Goal: Information Seeking & Learning: Understand process/instructions

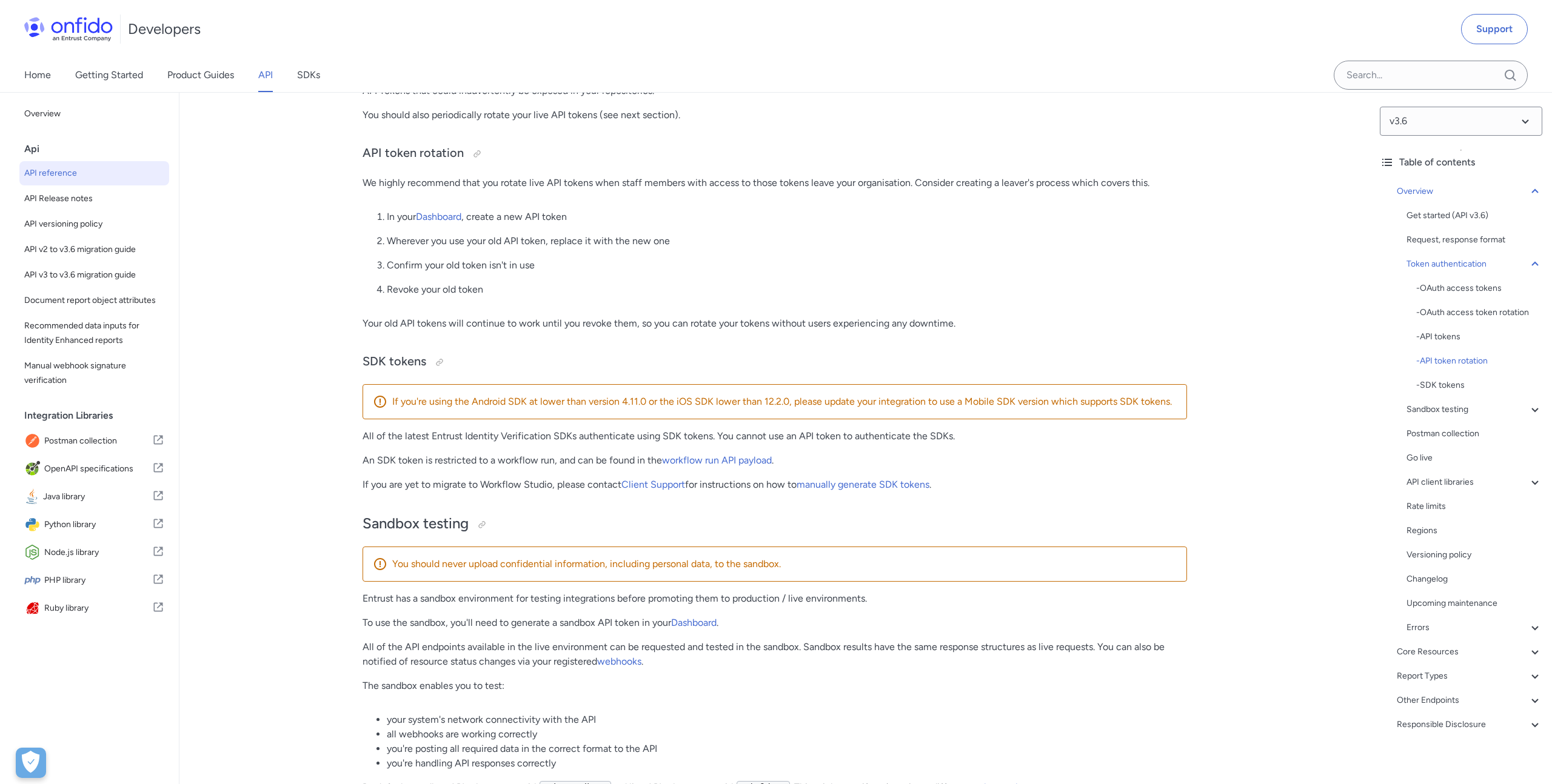
scroll to position [1210, 0]
click at [837, 484] on link "manually generate SDK tokens" at bounding box center [863, 483] width 133 height 12
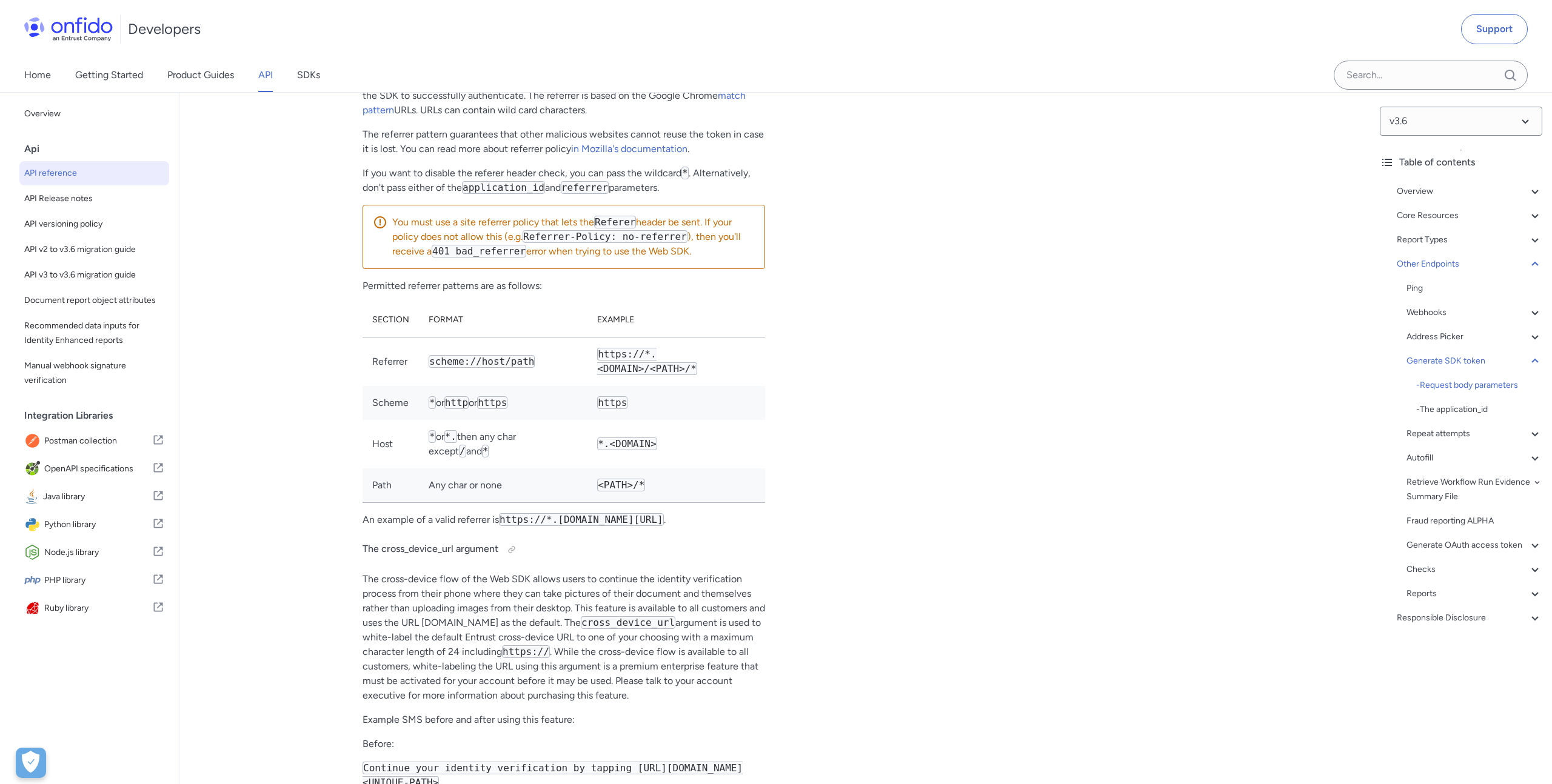
scroll to position [98643, 0]
click at [991, 453] on div "Generate a new SDK token with a referrer ruby python php javascript java http b…" at bounding box center [985, 7] width 402 height 1708
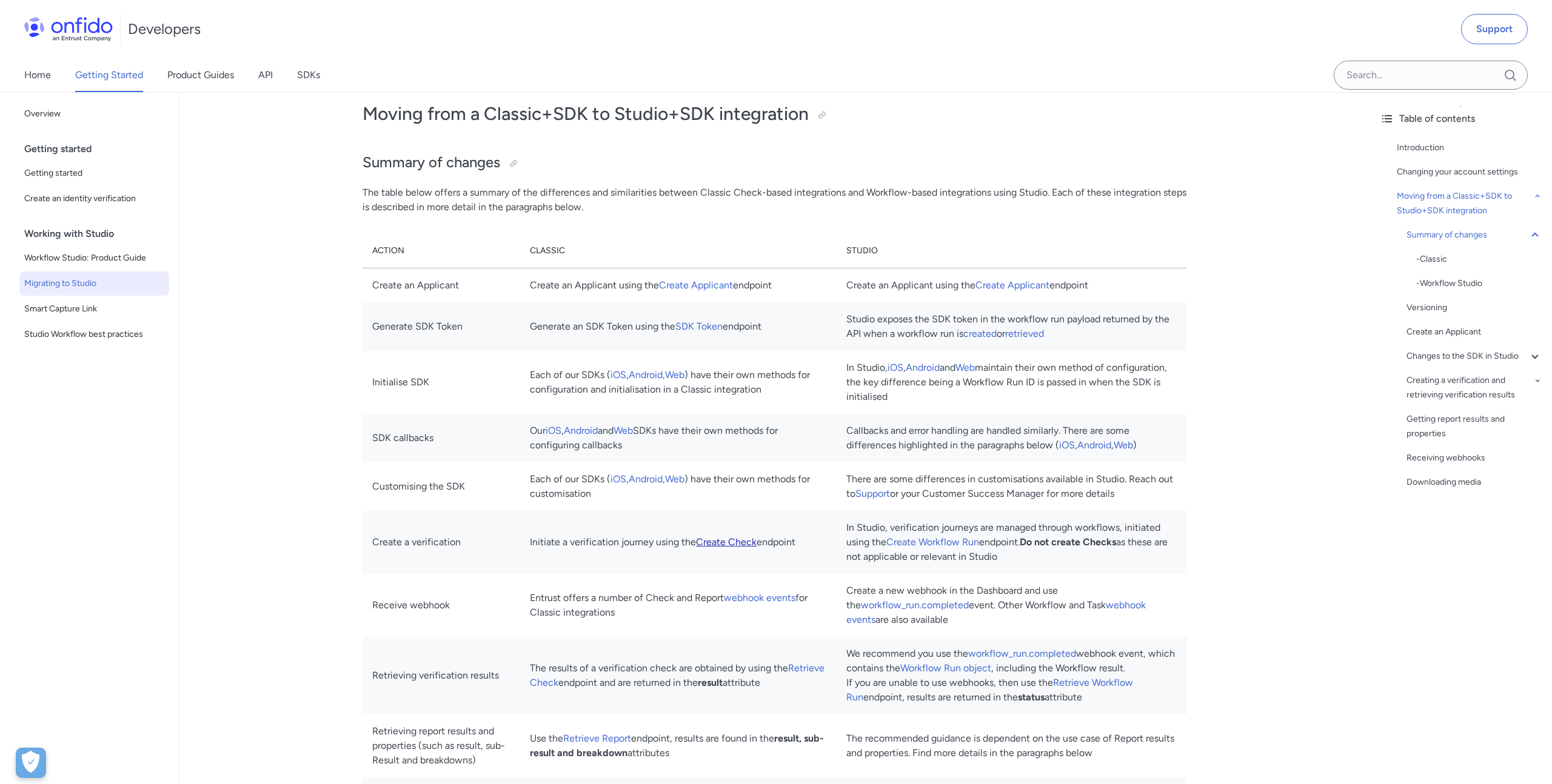
scroll to position [939, 0]
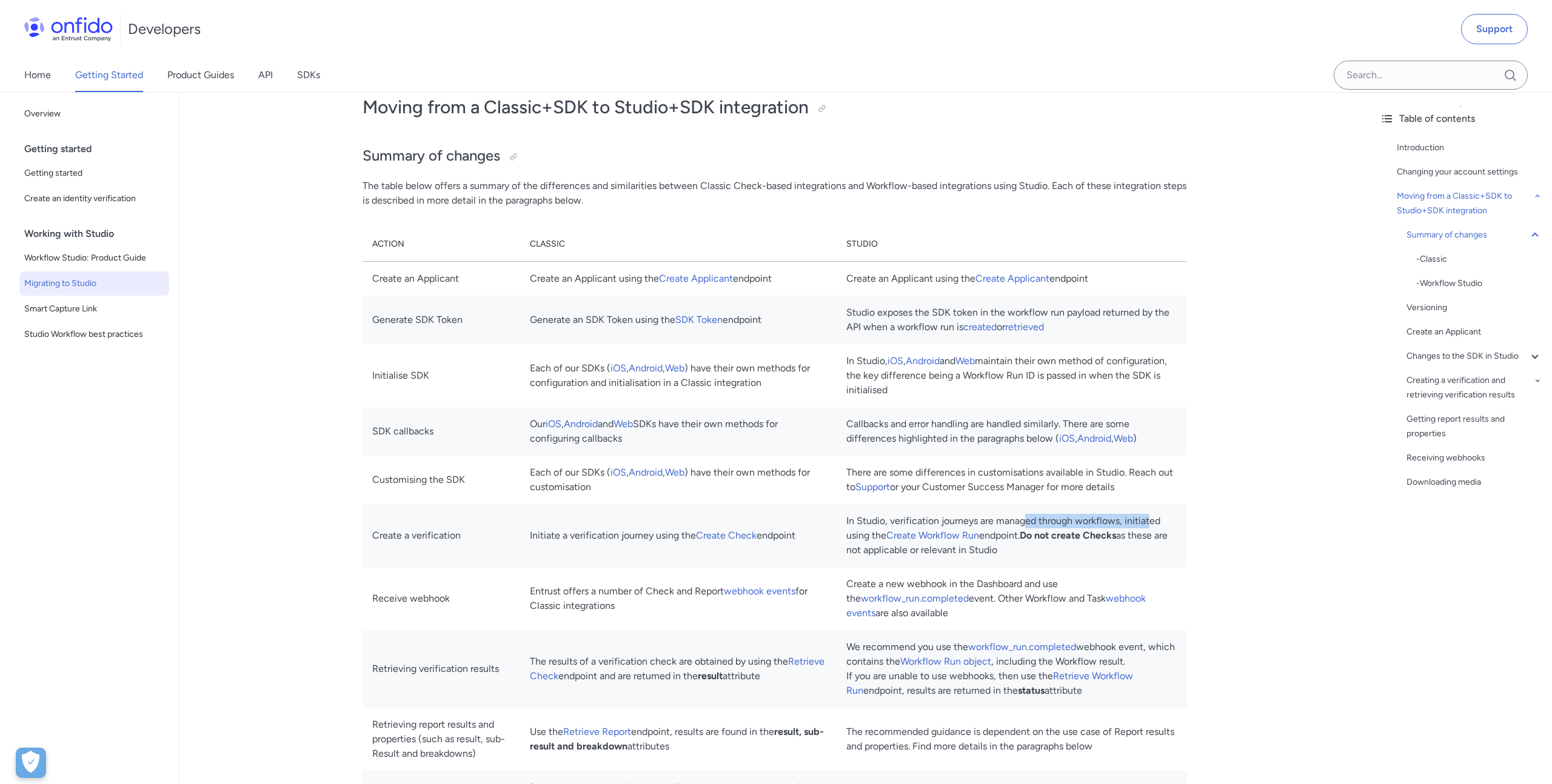
drag, startPoint x: 1031, startPoint y: 523, endPoint x: 1154, endPoint y: 517, distance: 123.1
click at [1154, 517] on td "In Studio, verification journeys are managed through workflows, initiated using…" at bounding box center [1012, 536] width 350 height 63
drag, startPoint x: 1015, startPoint y: 536, endPoint x: 1091, endPoint y: 536, distance: 76.0
click at [1091, 536] on td "In Studio, verification journeys are managed through workflows, initiated using…" at bounding box center [1012, 536] width 350 height 63
click at [733, 627] on td "Entrust offers a number of Check and Report webhook events for Classic integrat…" at bounding box center [678, 599] width 316 height 63
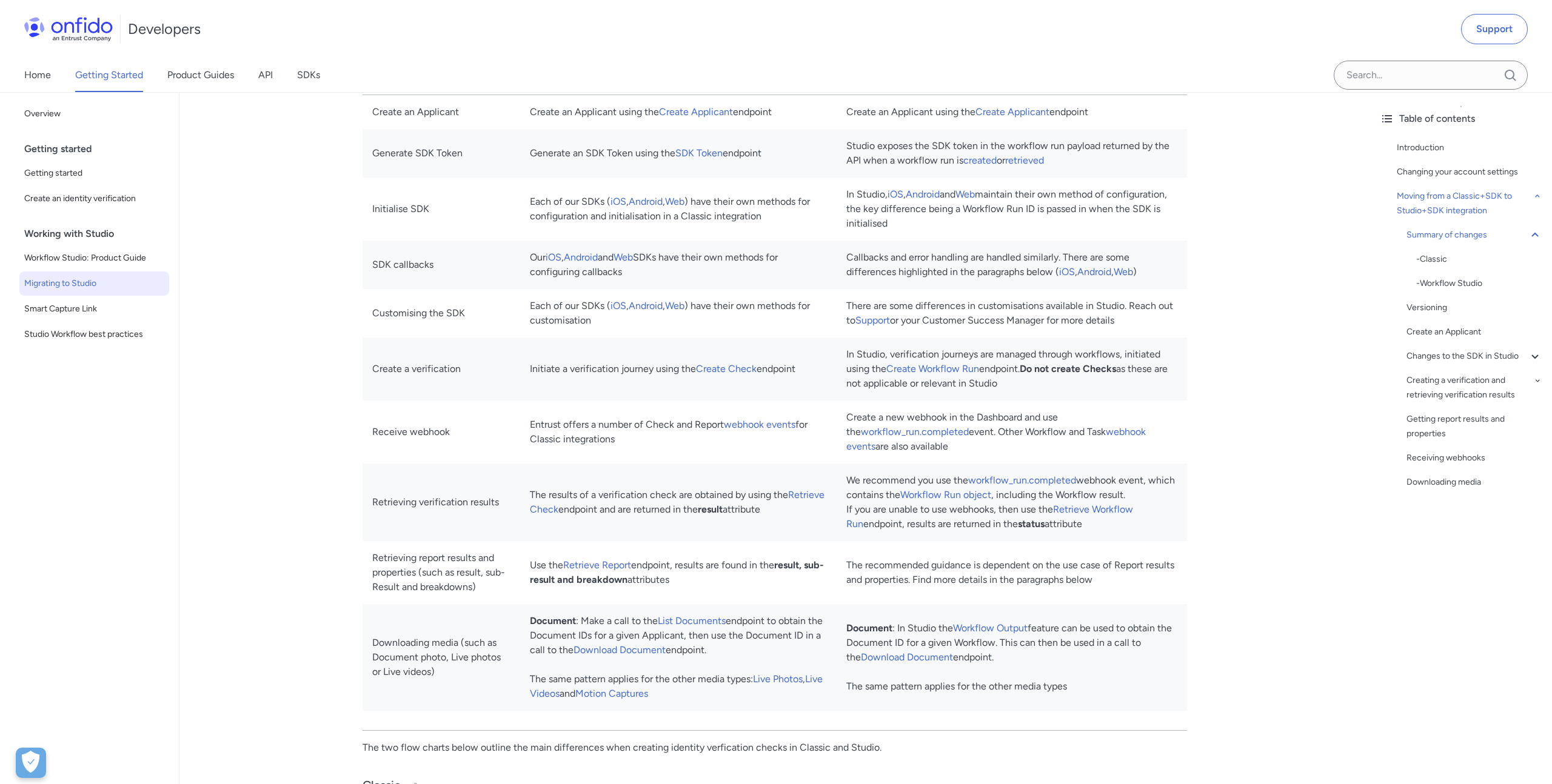
scroll to position [1110, 0]
click at [573, 690] on link "Live Videos" at bounding box center [676, 682] width 293 height 26
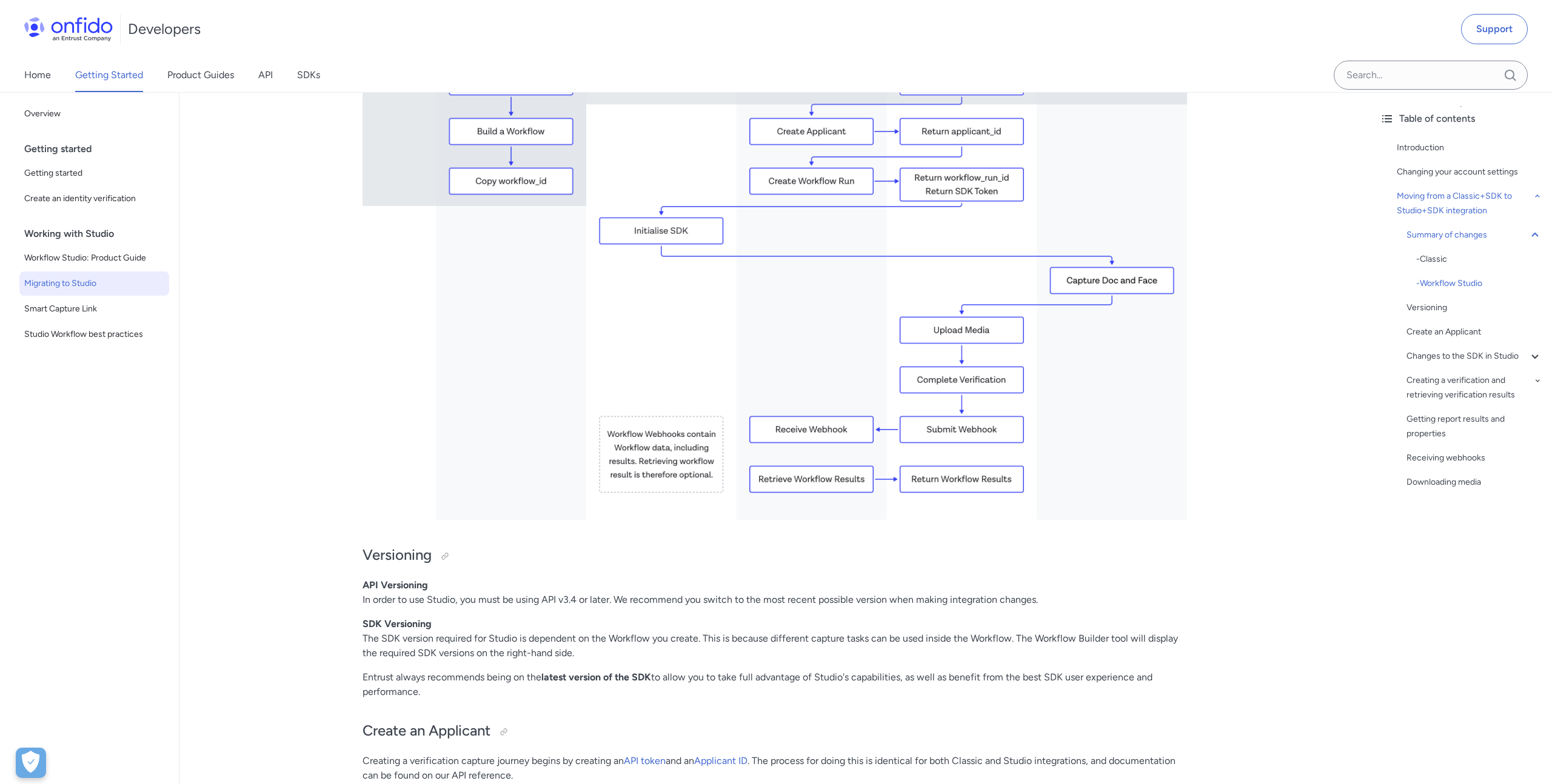
scroll to position [2593, 0]
